Goal: Task Accomplishment & Management: Complete application form

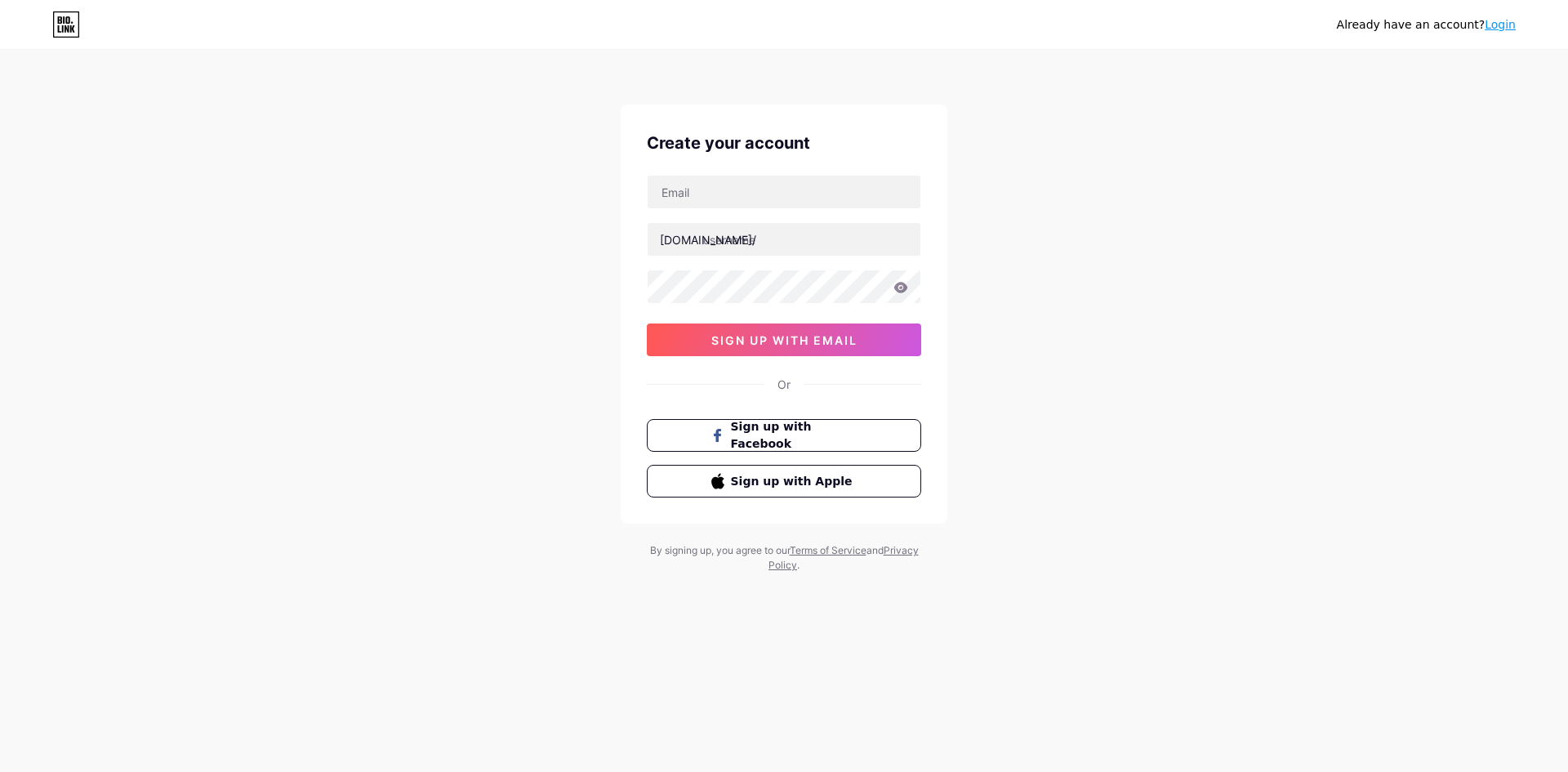
type input "[EMAIL_ADDRESS][DOMAIN_NAME]"
click at [780, 235] on input "text" at bounding box center [784, 239] width 273 height 33
type input "bungjitu"
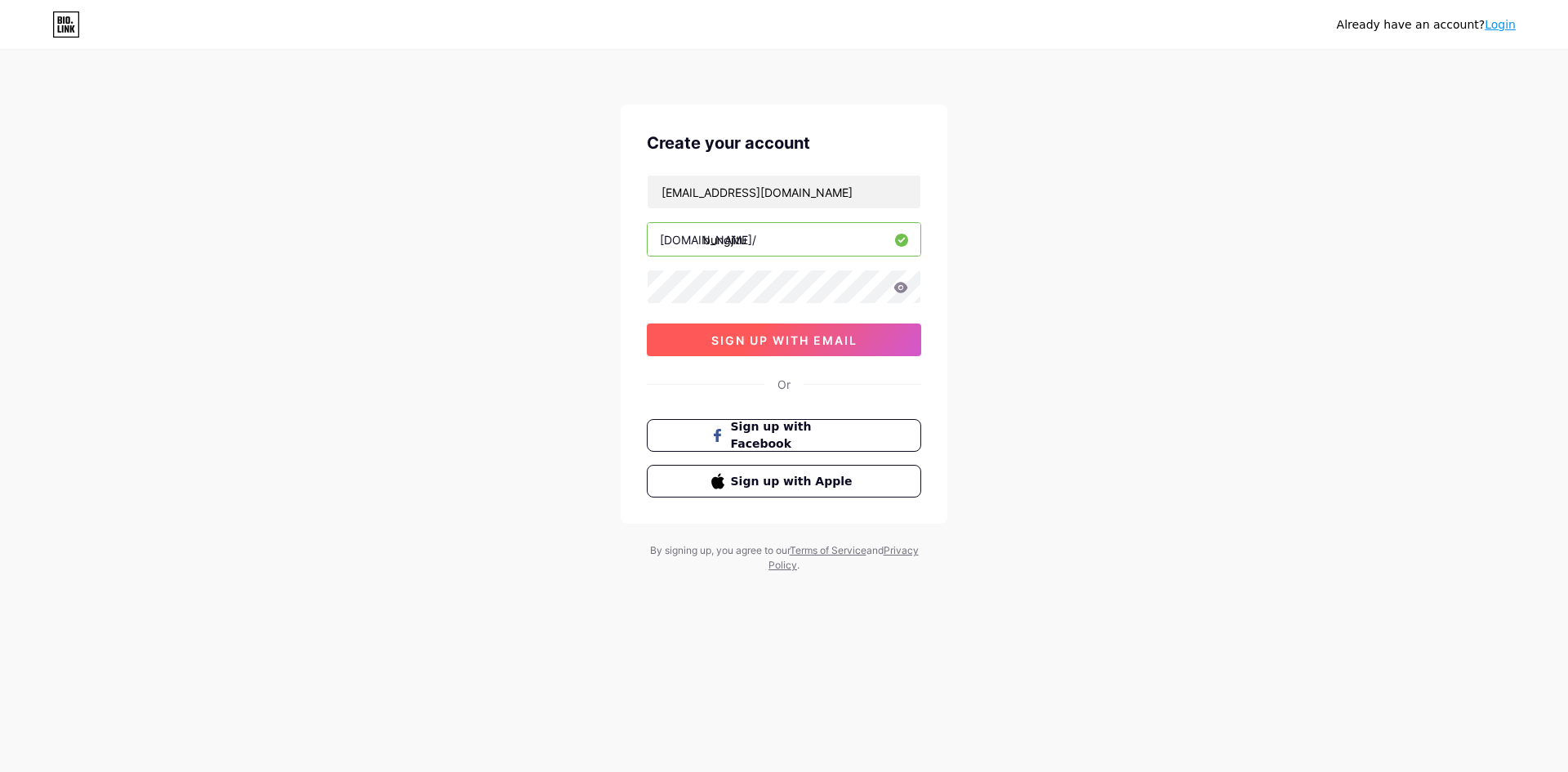
click at [791, 333] on span "sign up with email" at bounding box center [784, 340] width 146 height 14
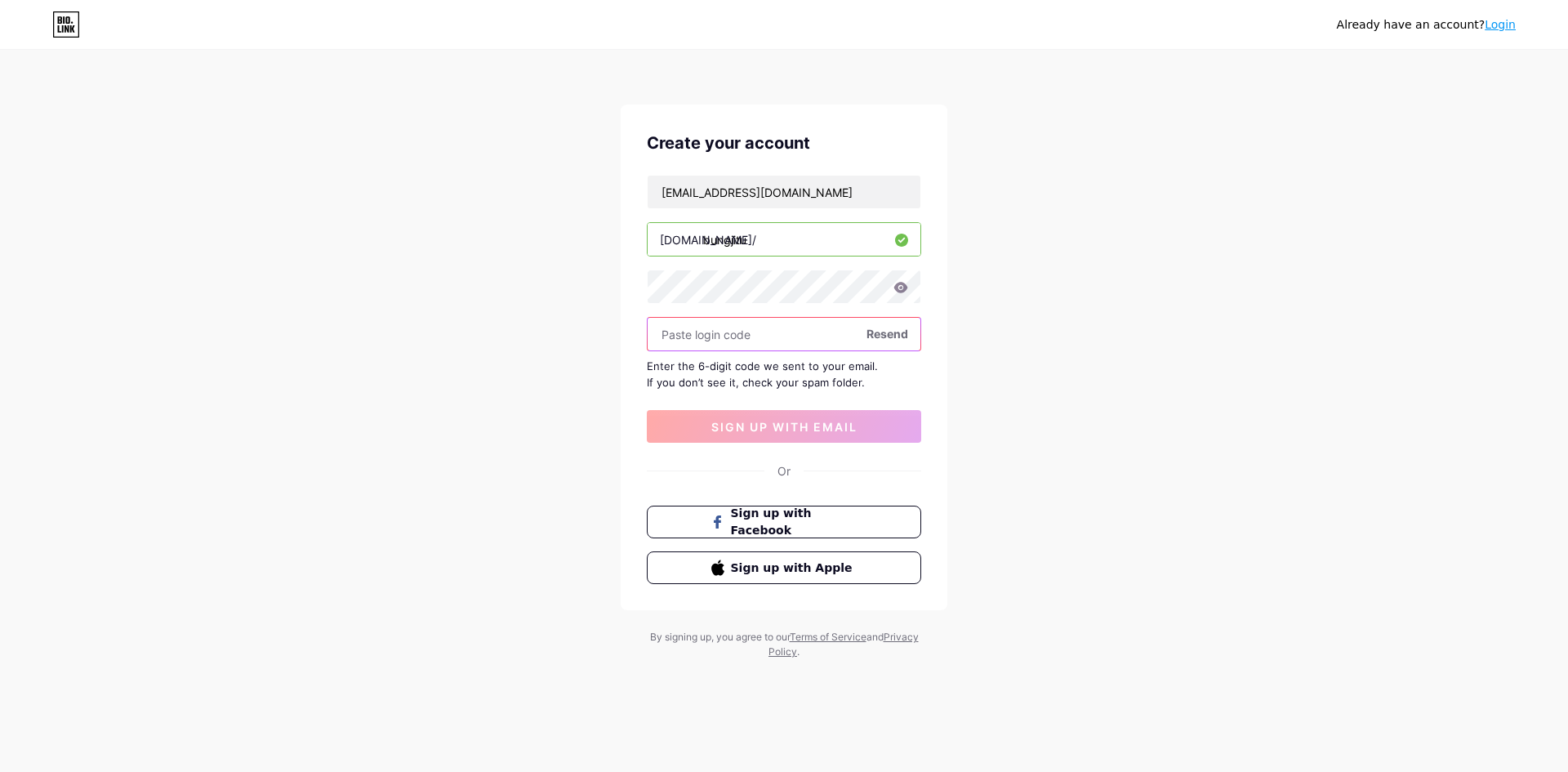
click at [796, 323] on input "text" at bounding box center [784, 334] width 273 height 33
click at [883, 337] on span "Resend" at bounding box center [888, 334] width 41 height 17
click at [1105, 324] on div "Already have an account? Login Create your account [EMAIL_ADDRESS][DOMAIN_NAME]…" at bounding box center [784, 355] width 1568 height 711
click at [766, 345] on input "text" at bounding box center [784, 334] width 273 height 33
click at [765, 344] on input "text" at bounding box center [784, 334] width 273 height 33
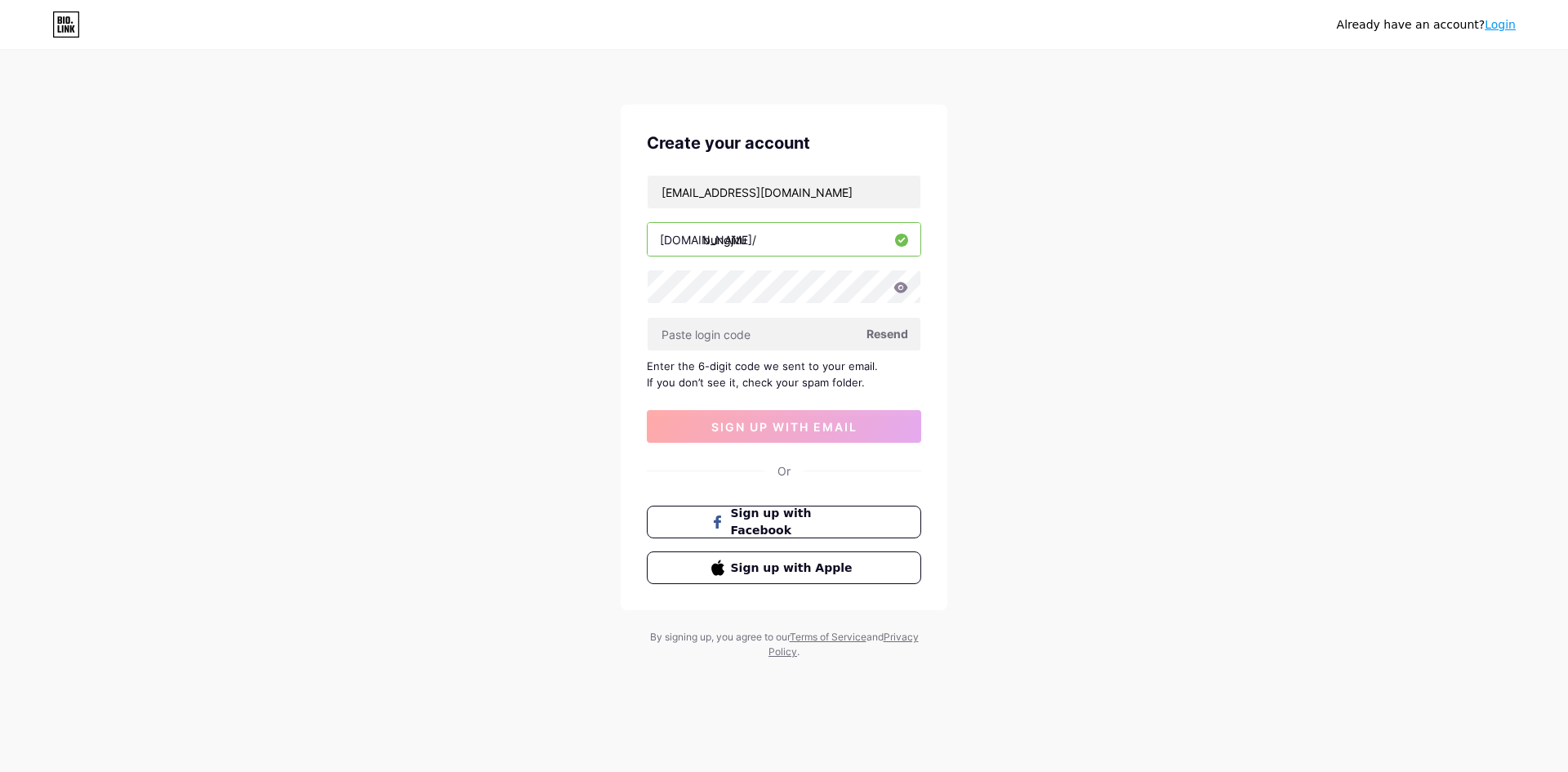
click at [885, 338] on span "Resend" at bounding box center [888, 334] width 41 height 17
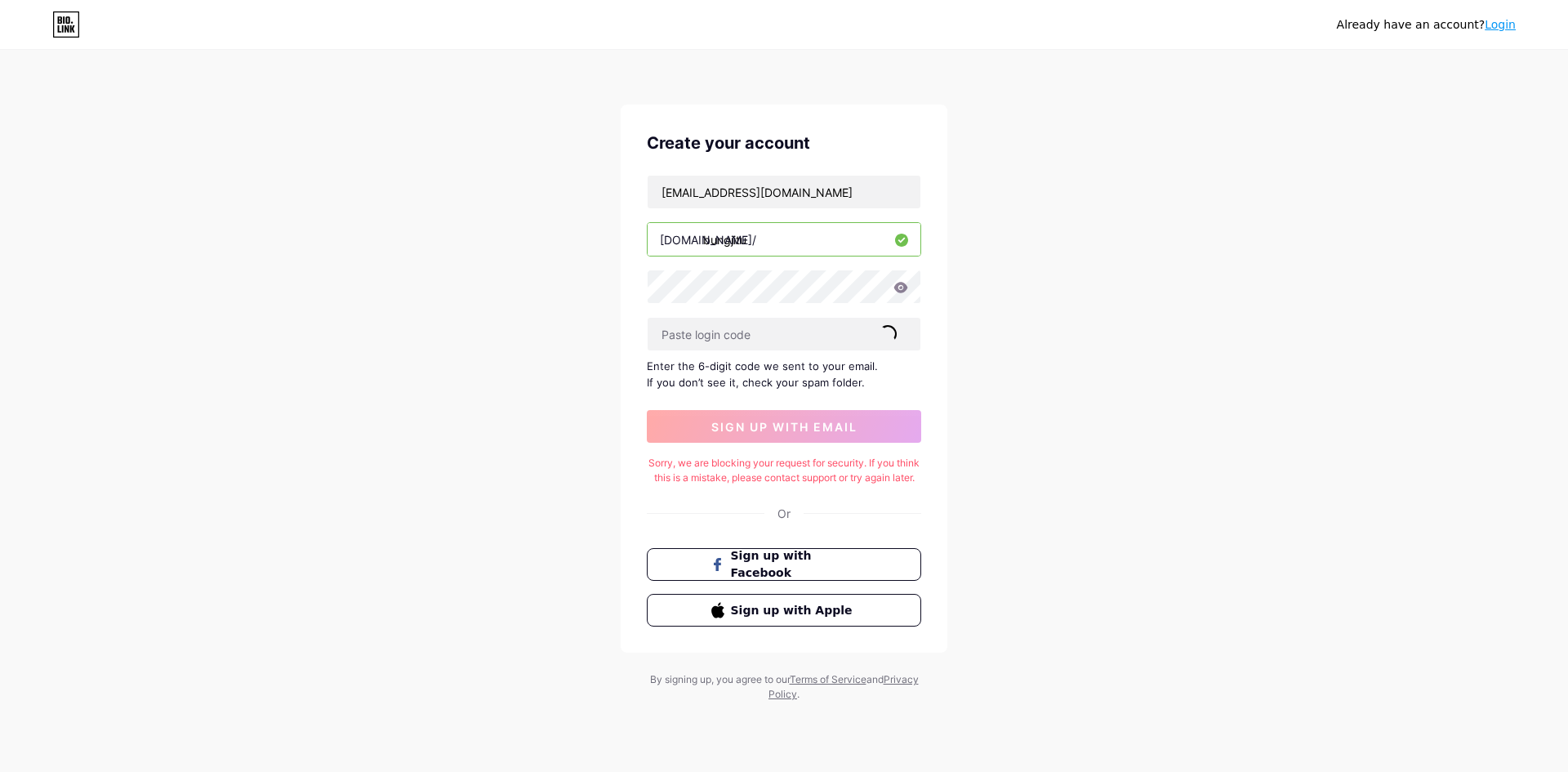
click at [715, 477] on div "Sorry, we are blocking your request for security. If you think this is a mistak…" at bounding box center [784, 470] width 275 height 29
copy div "Sorry, we are blocking your request for security. If you think this is a mistak…"
click at [1075, 488] on div "Already have an account? Login Create your account [EMAIL_ADDRESS][DOMAIN_NAME]…" at bounding box center [784, 377] width 1568 height 754
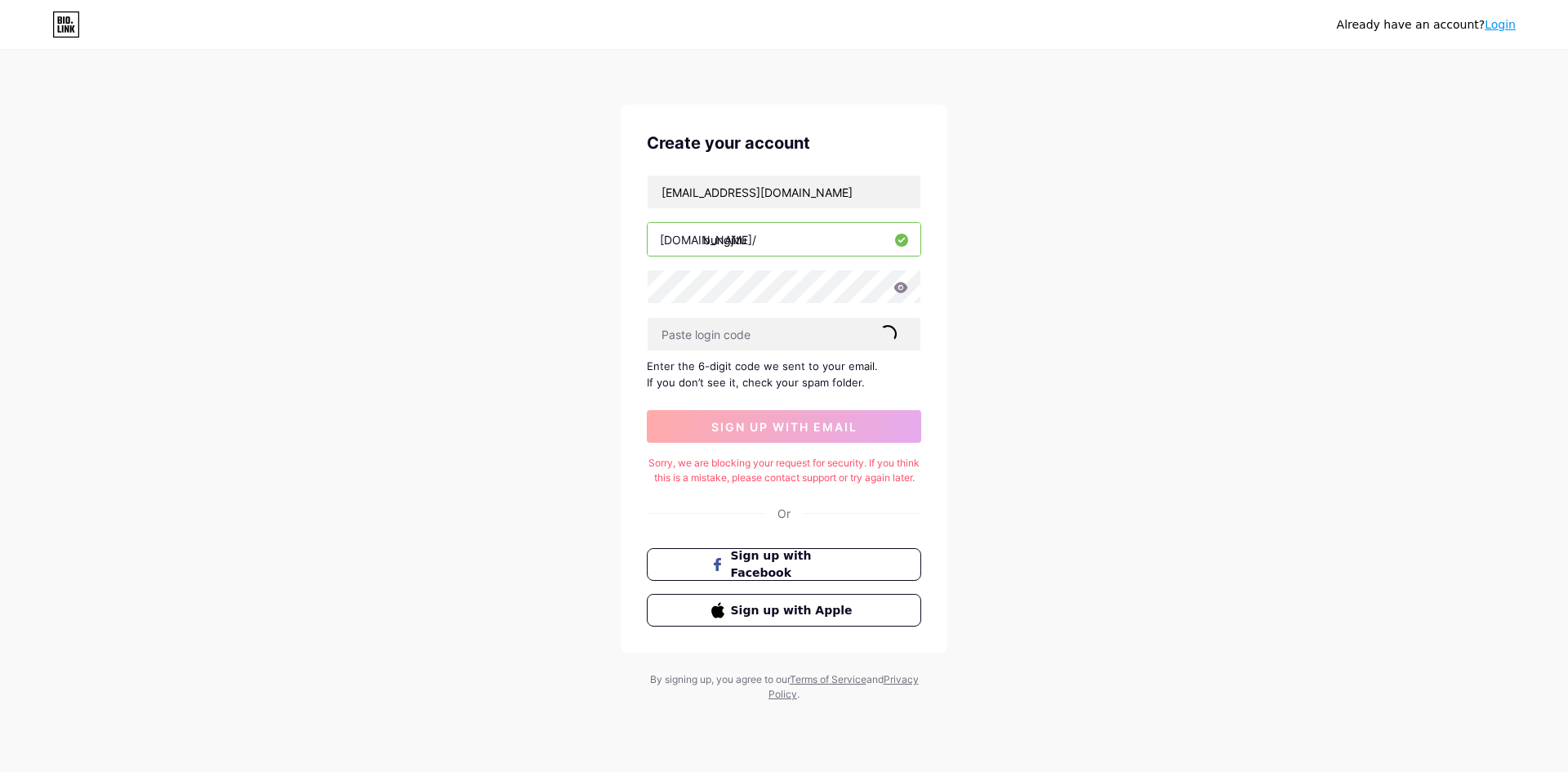
click at [790, 475] on div "Sorry, we are blocking your request for security. If you think this is a mistak…" at bounding box center [784, 470] width 275 height 29
click at [781, 502] on div "Create your account [EMAIL_ADDRESS][DOMAIN_NAME] [DOMAIN_NAME]/ bungjitu Resend…" at bounding box center [784, 378] width 326 height 548
click at [784, 522] on div "Or" at bounding box center [784, 513] width 13 height 17
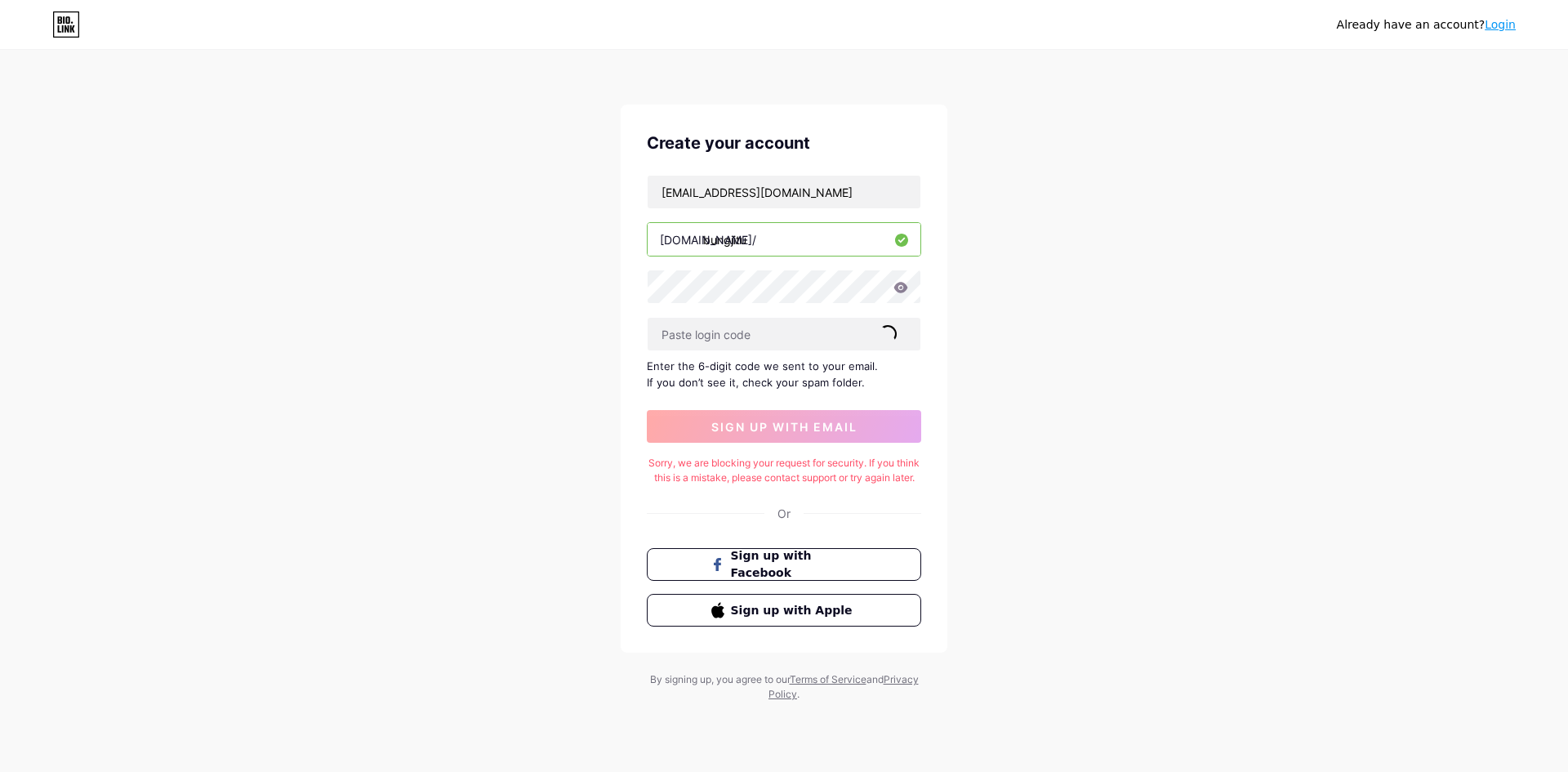
click at [795, 473] on div "Sorry, we are blocking your request for security. If you think this is a mistak…" at bounding box center [784, 470] width 275 height 29
drag, startPoint x: 1484, startPoint y: 26, endPoint x: 787, endPoint y: 251, distance: 732.4
click at [1466, 30] on div "Already have an account? Login" at bounding box center [1427, 25] width 179 height 17
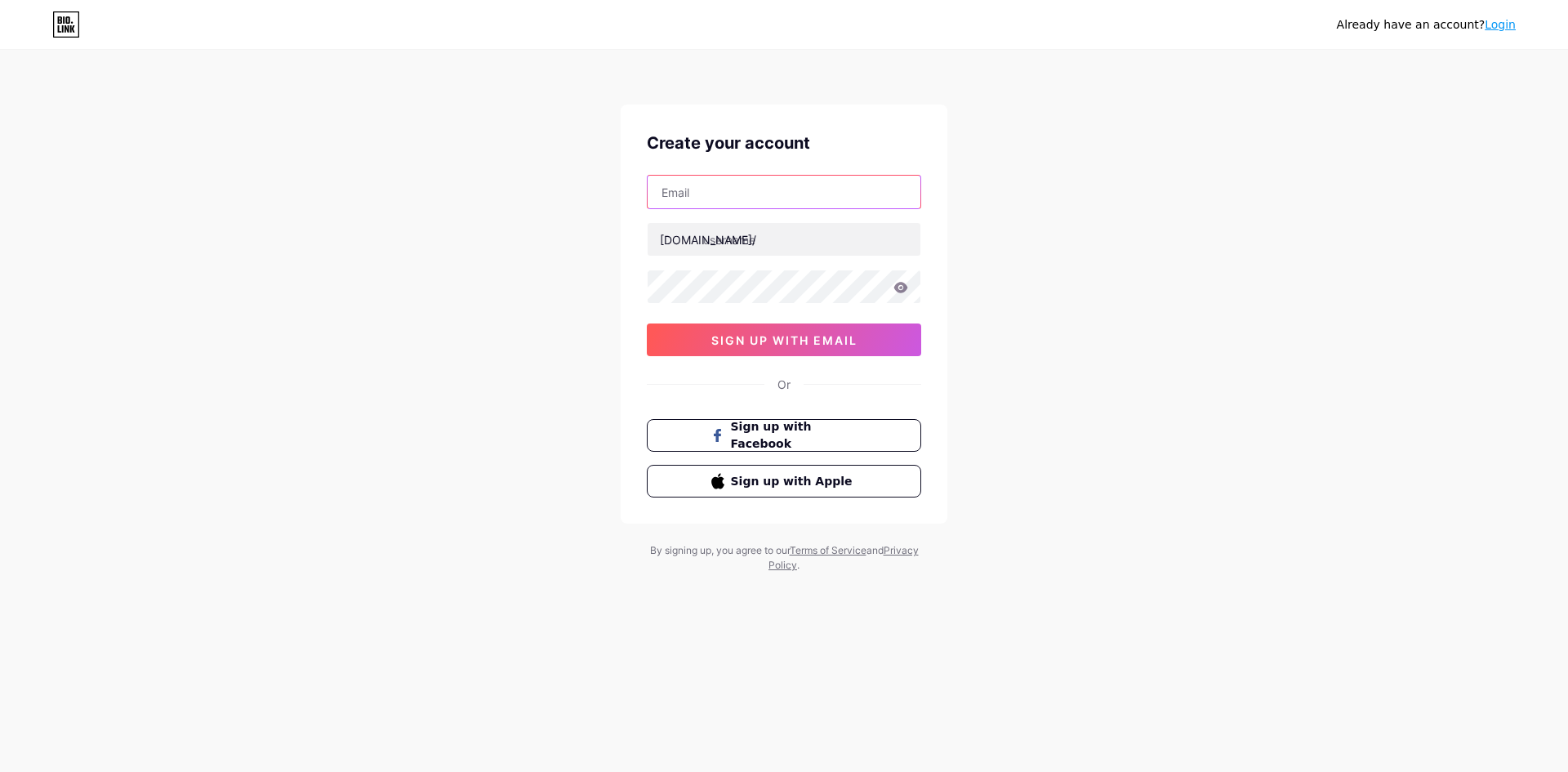
click at [762, 194] on input "text" at bounding box center [784, 192] width 273 height 33
type input "[EMAIL_ADDRESS][DOMAIN_NAME]"
type input "bungjitu"
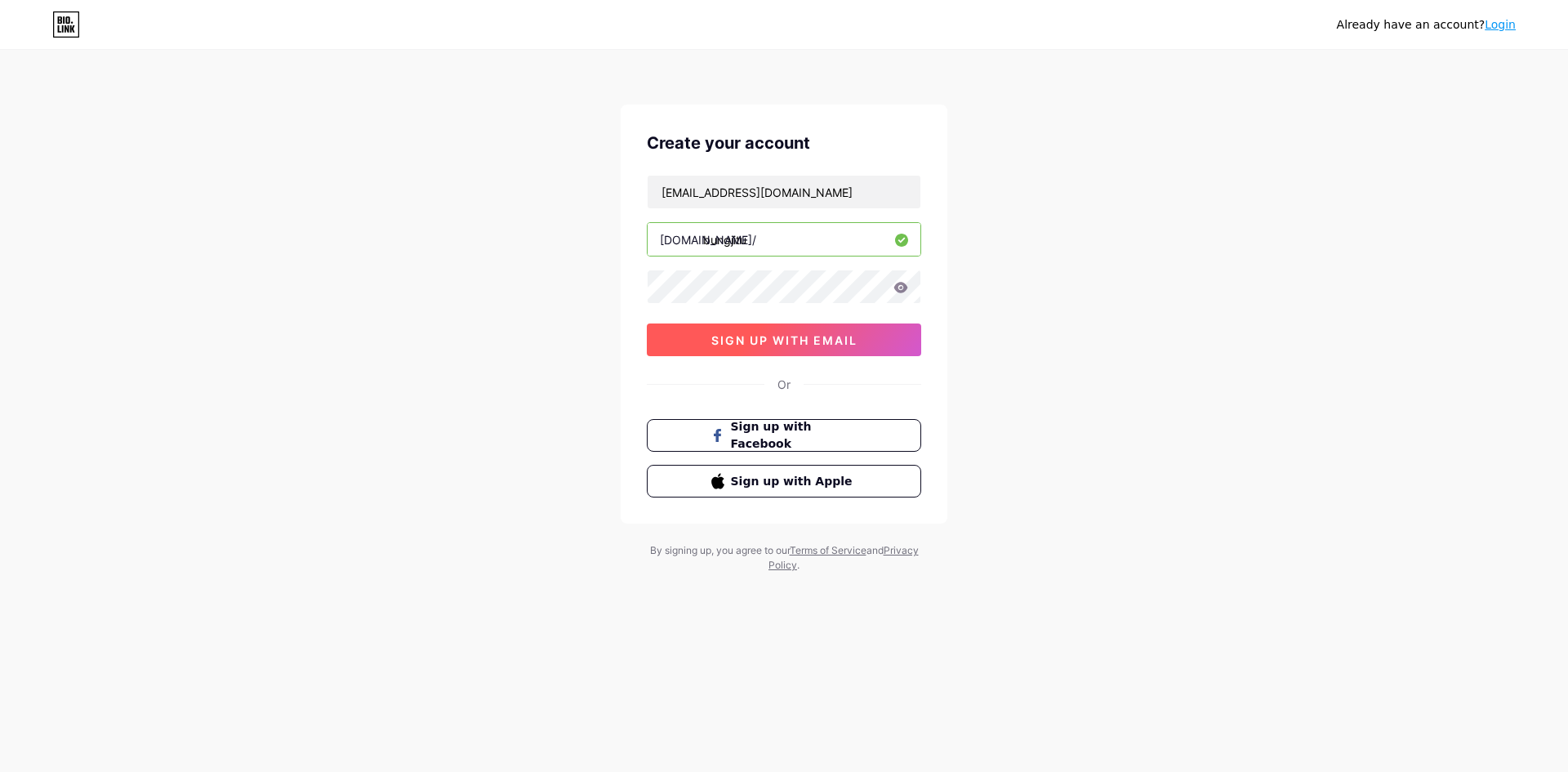
click at [769, 325] on button "sign up with email" at bounding box center [784, 340] width 275 height 33
